Goal: Information Seeking & Learning: Learn about a topic

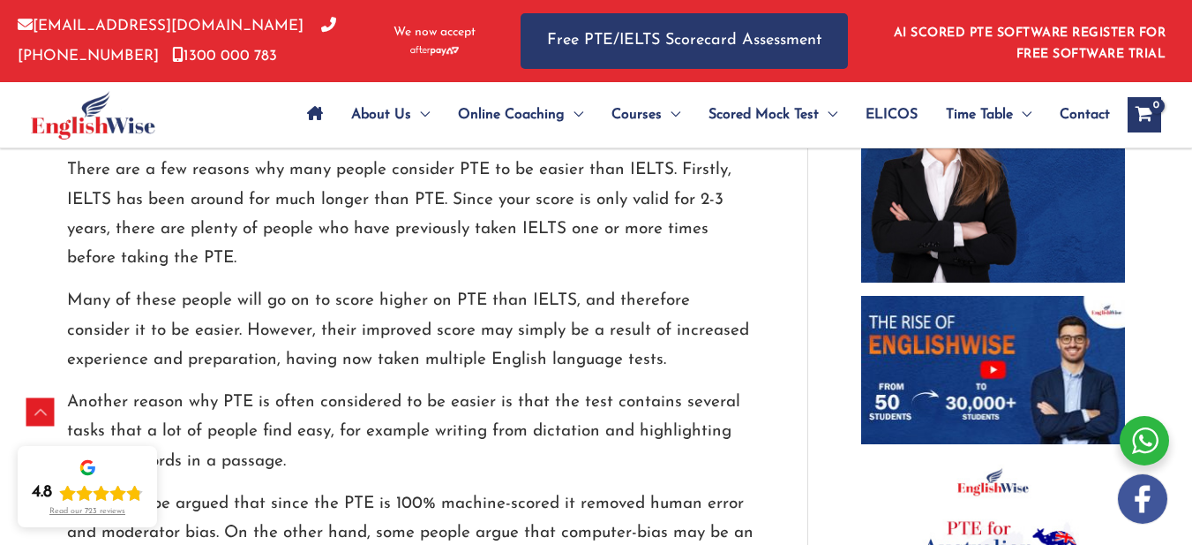
scroll to position [1147, 0]
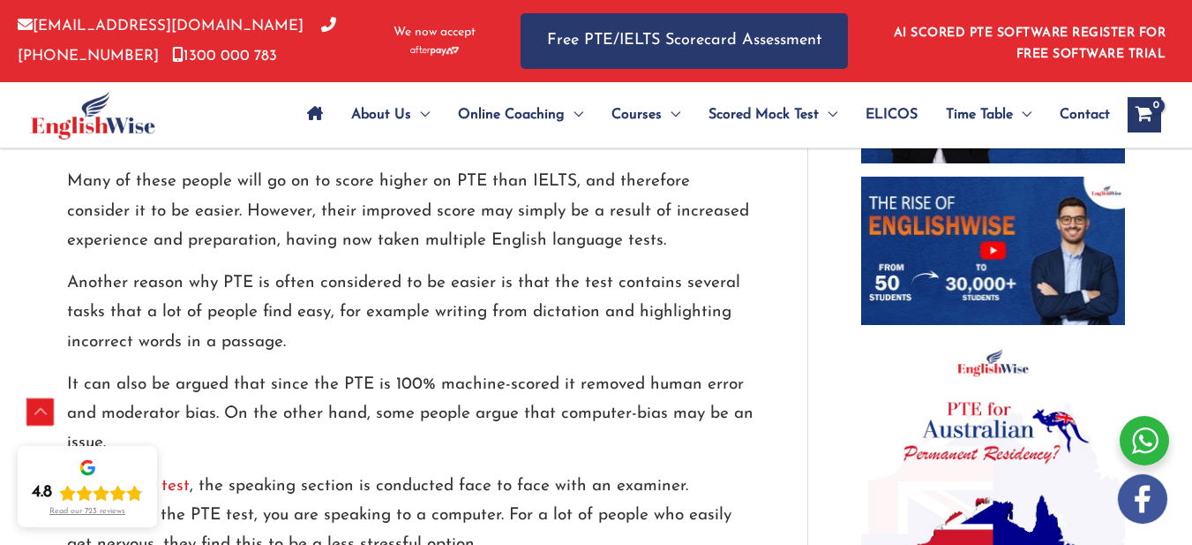
click at [41, 415] on div "Scroll to Top" at bounding box center [40, 412] width 28 height 28
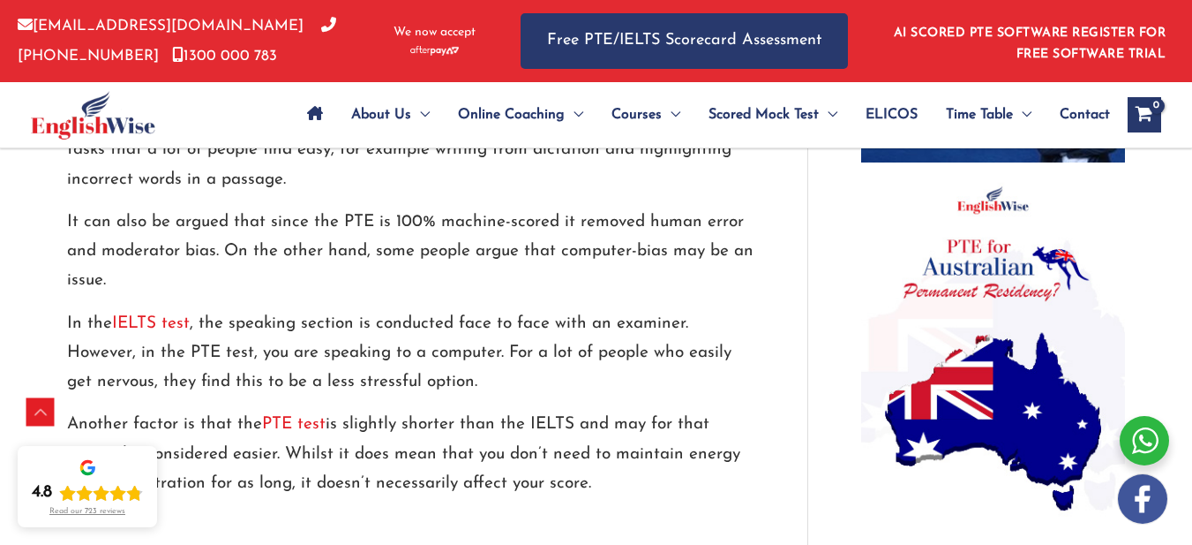
scroll to position [1324, 0]
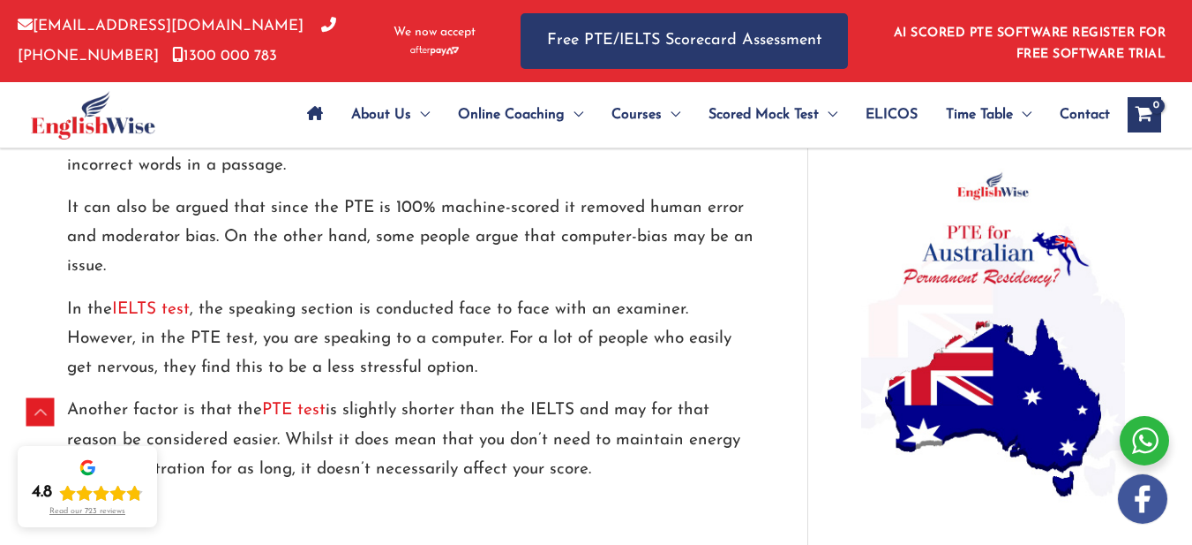
click at [981, 222] on img at bounding box center [993, 343] width 264 height 362
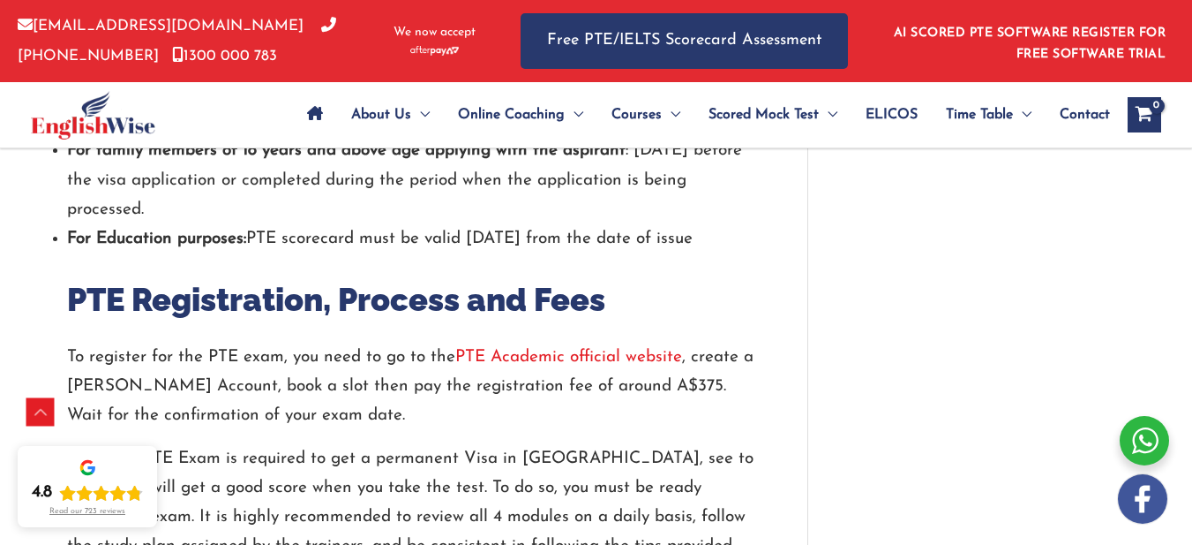
scroll to position [3266, 0]
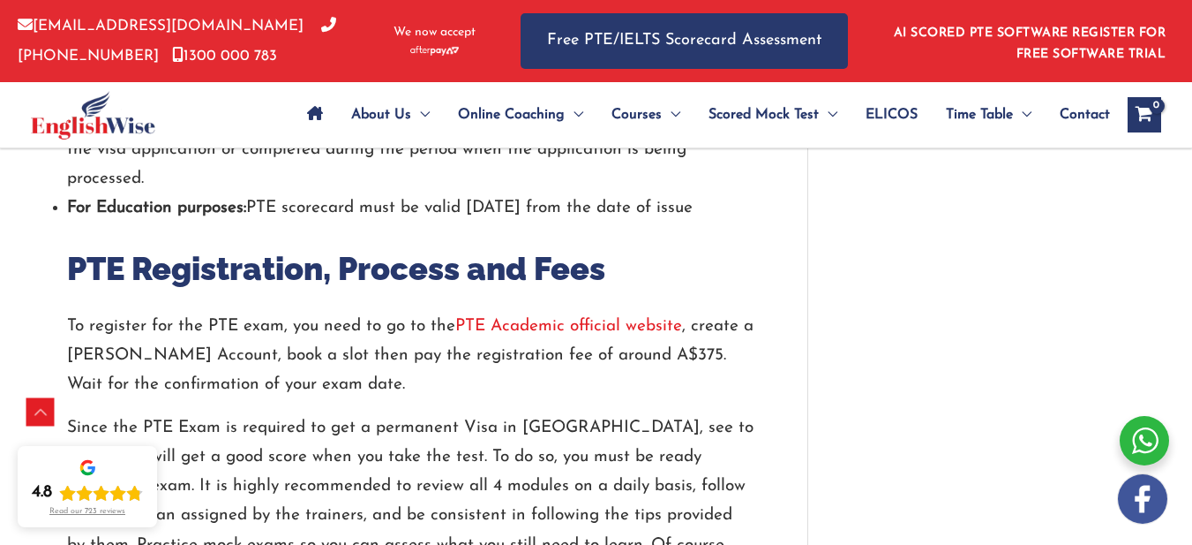
click at [533, 318] on link "PTE Academic official website" at bounding box center [568, 326] width 227 height 17
